Goal: Navigation & Orientation: Go to known website

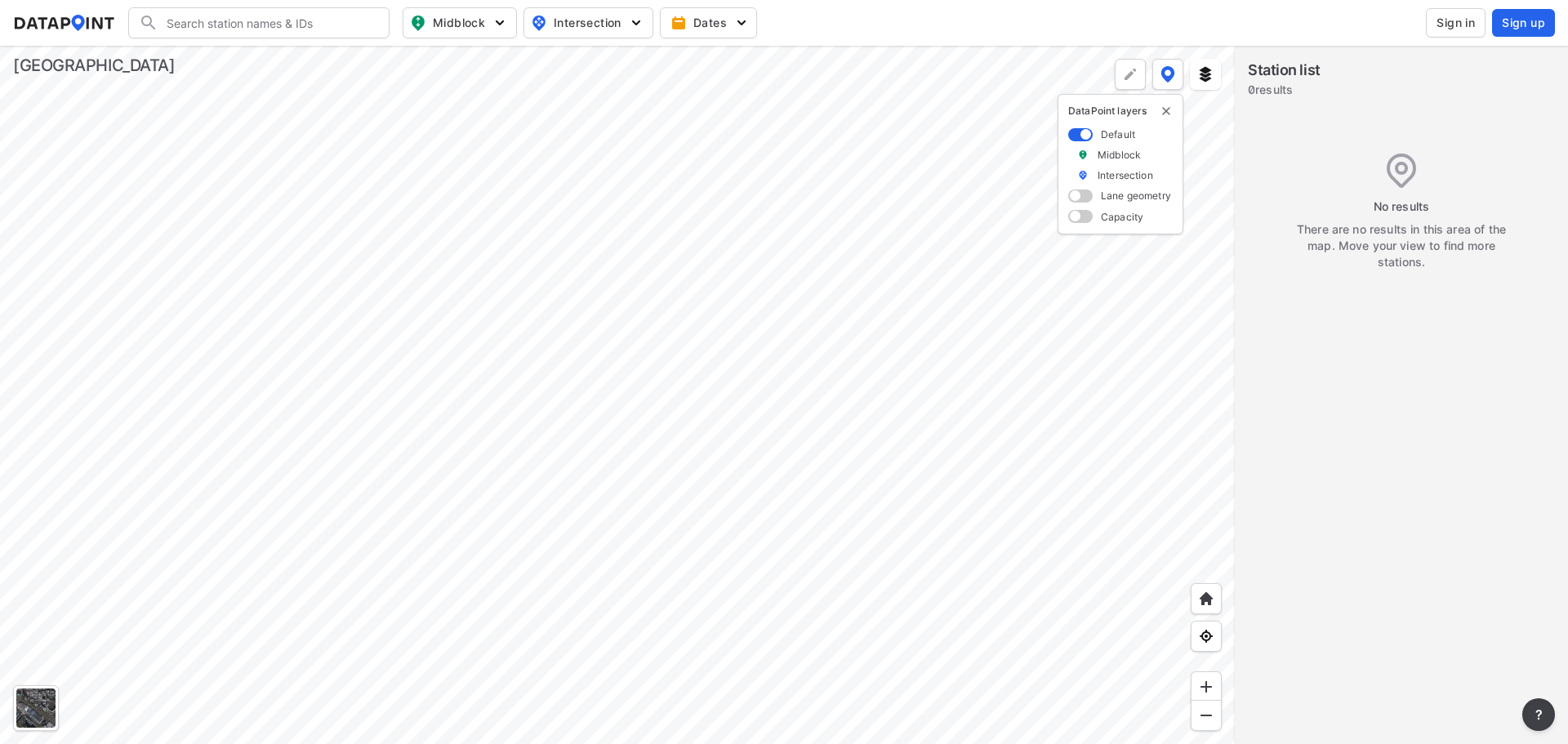
click at [995, 396] on div at bounding box center [617, 395] width 1234 height 699
click at [659, 544] on div at bounding box center [617, 395] width 1234 height 699
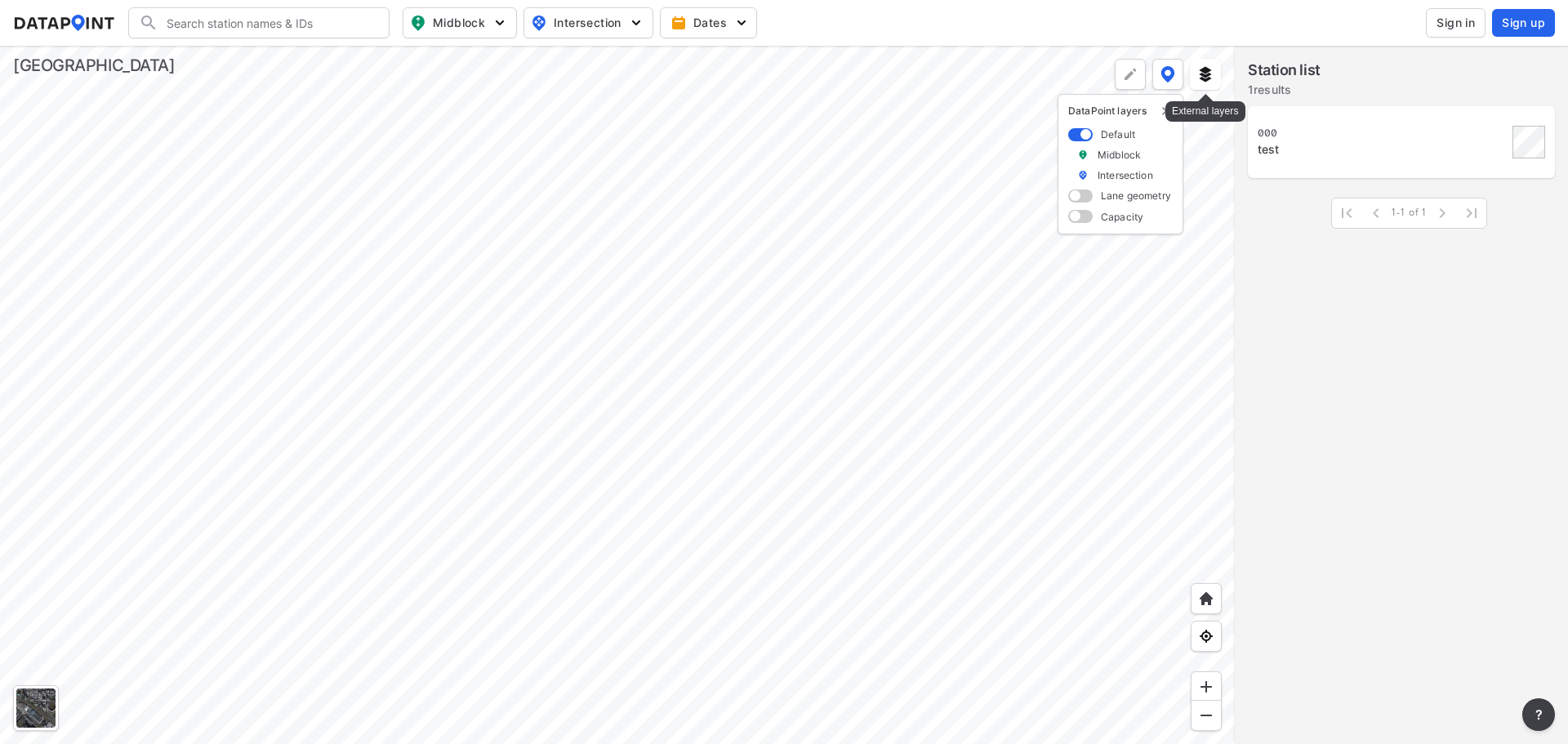
click at [1205, 70] on img at bounding box center [1205, 74] width 16 height 16
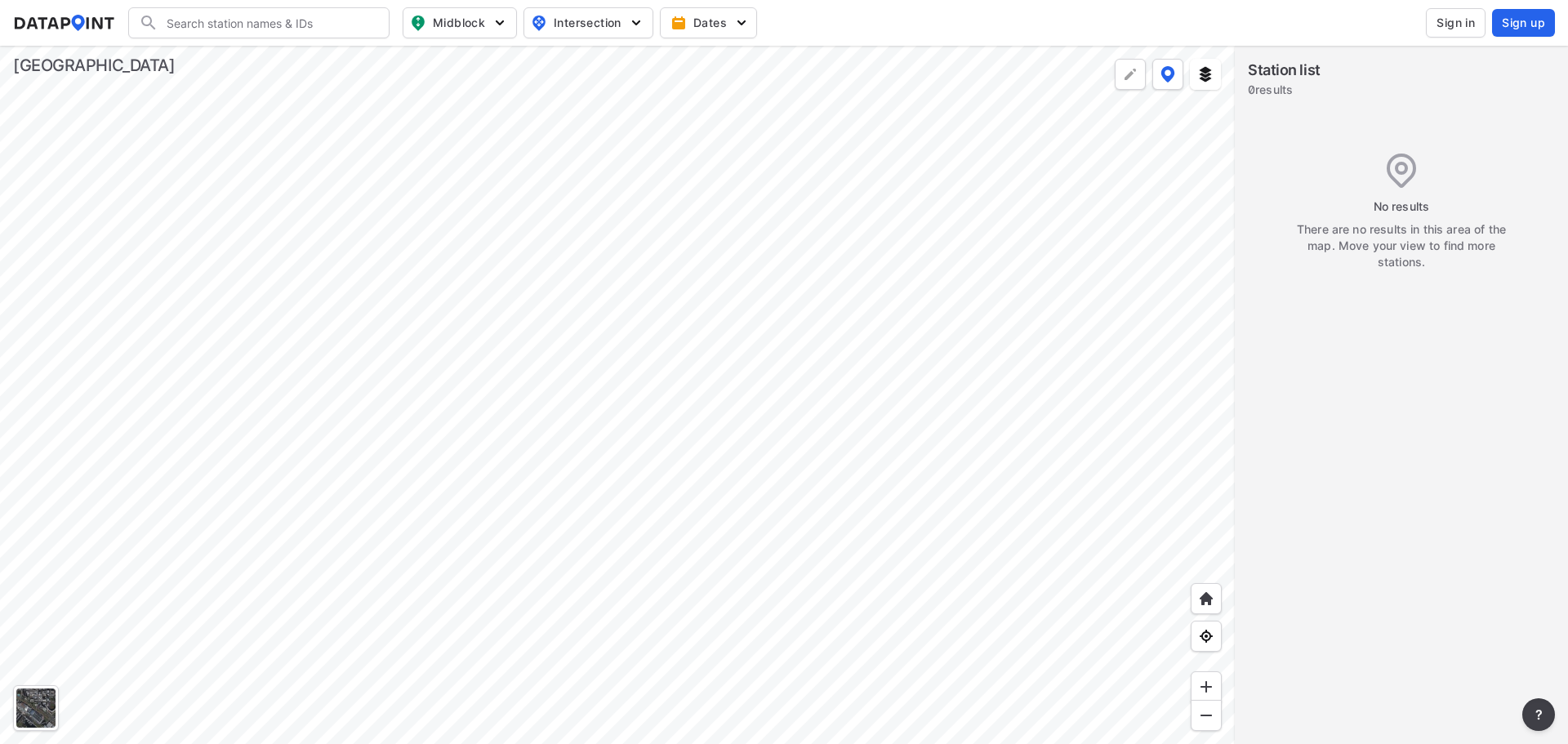
click at [411, 235] on div at bounding box center [617, 395] width 1234 height 699
click at [385, 246] on div at bounding box center [617, 395] width 1234 height 699
click at [430, 255] on div at bounding box center [617, 395] width 1234 height 699
click at [411, 276] on div at bounding box center [617, 395] width 1234 height 699
